Goal: Check status: Check status

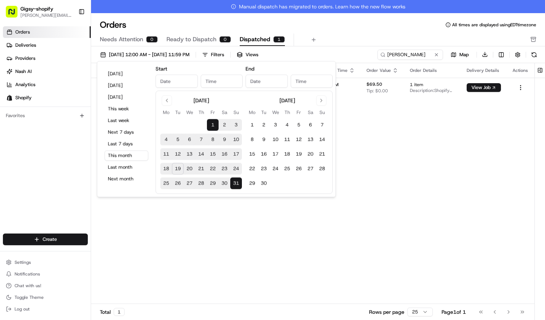
type input "[DATE]"
type input "12:00 AM"
type input "[DATE]"
type input "11:59 PM"
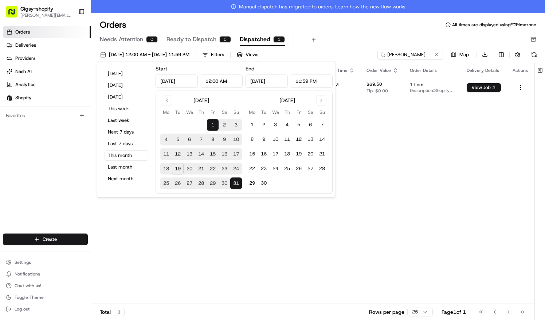
click at [51, 38] on link "Orders" at bounding box center [47, 32] width 88 height 12
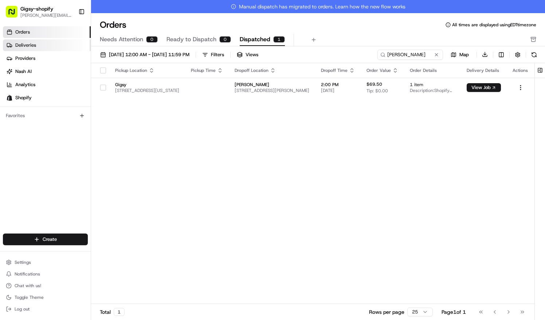
click at [51, 41] on link "Deliveries" at bounding box center [47, 45] width 88 height 12
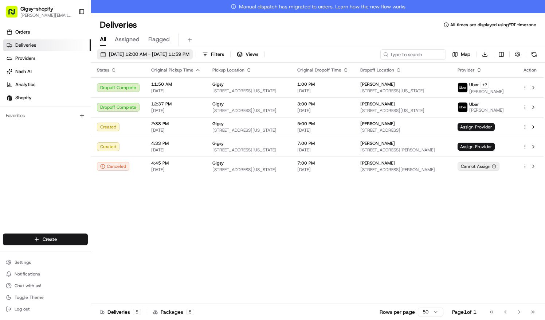
click at [139, 55] on span "[DATE] 12:00 AM - [DATE] 11:59 PM" at bounding box center [149, 54] width 81 height 7
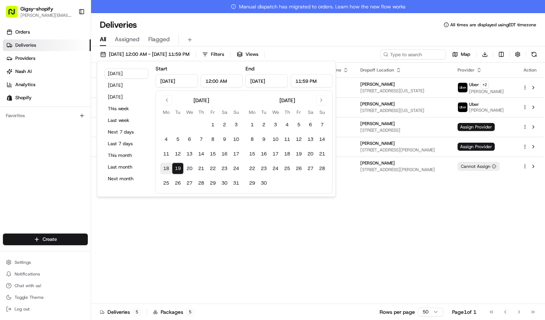
click at [165, 168] on button "18" at bounding box center [166, 169] width 12 height 12
type input "[DATE]"
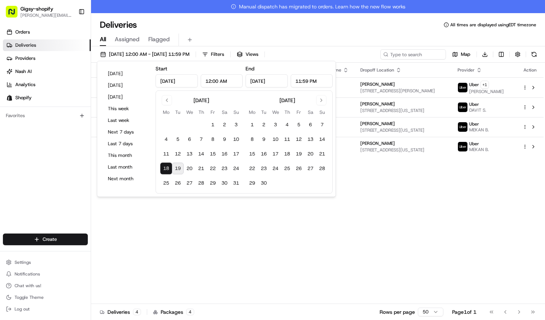
click at [200, 239] on div "Status Original Pickup Time Pickup Location Original Dropoff Time Dropoff Locat…" at bounding box center [317, 190] width 453 height 254
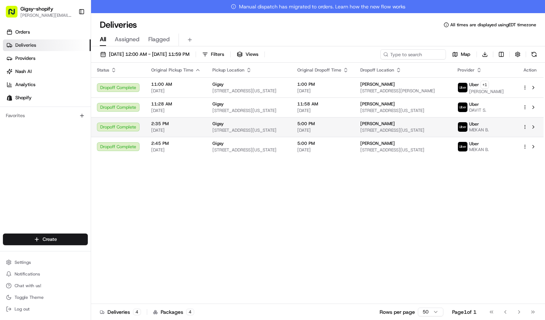
click at [284, 132] on span "[STREET_ADDRESS][US_STATE]" at bounding box center [248, 130] width 73 height 6
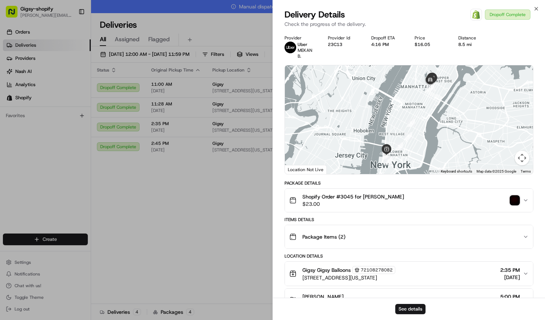
click at [514, 200] on img "button" at bounding box center [515, 200] width 10 height 10
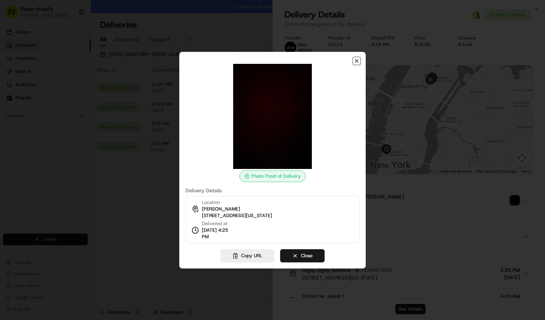
click at [359, 58] on icon "button" at bounding box center [357, 61] width 6 height 6
